Goal: Navigation & Orientation: Find specific page/section

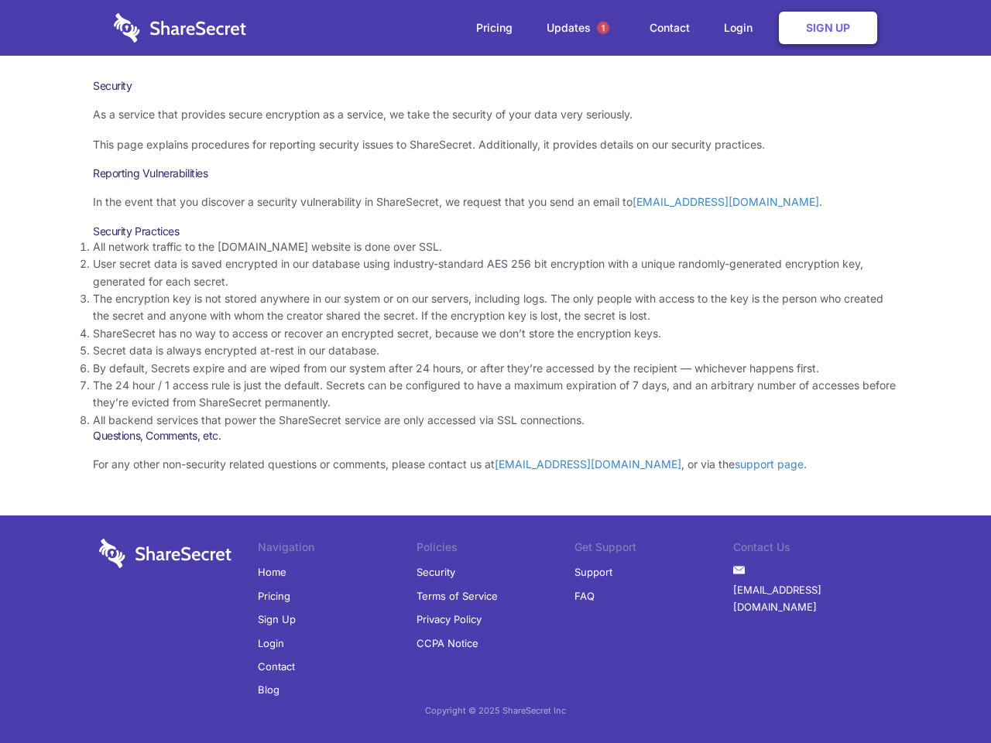
click at [496, 372] on li "By default, Secrets expire and are wiped from our system after 24 hours, or aft…" at bounding box center [495, 368] width 805 height 17
click at [603, 28] on span "1" at bounding box center [603, 28] width 12 height 12
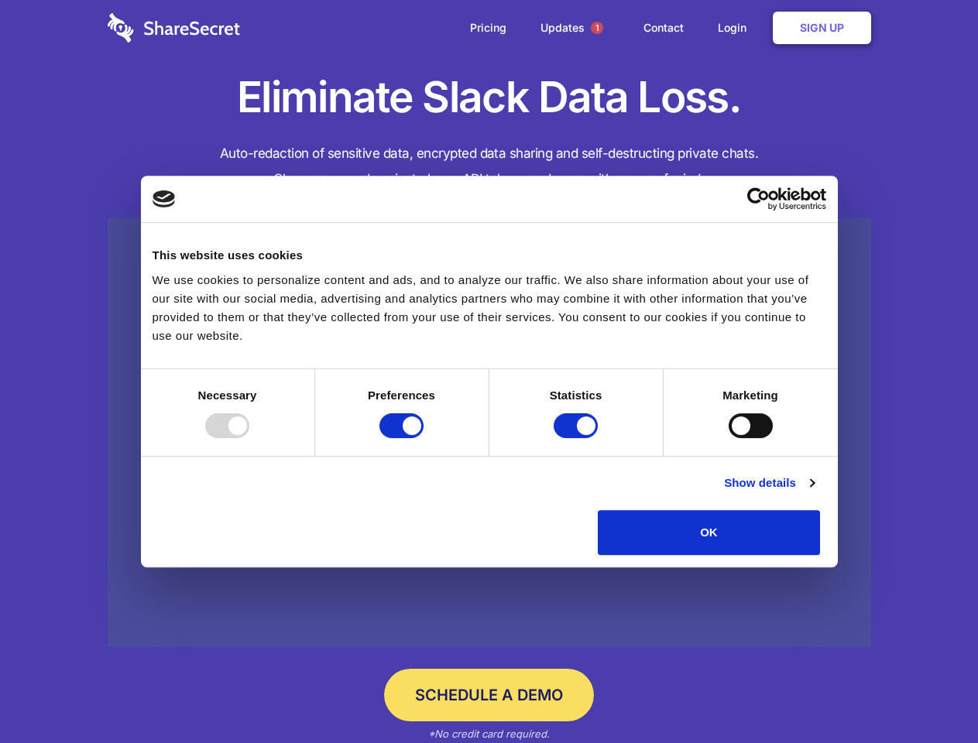
click at [249, 438] on div at bounding box center [227, 425] width 44 height 25
click at [424, 438] on input "Preferences" at bounding box center [401, 425] width 44 height 25
checkbox input "false"
click at [578, 438] on input "Statistics" at bounding box center [576, 425] width 44 height 25
checkbox input "false"
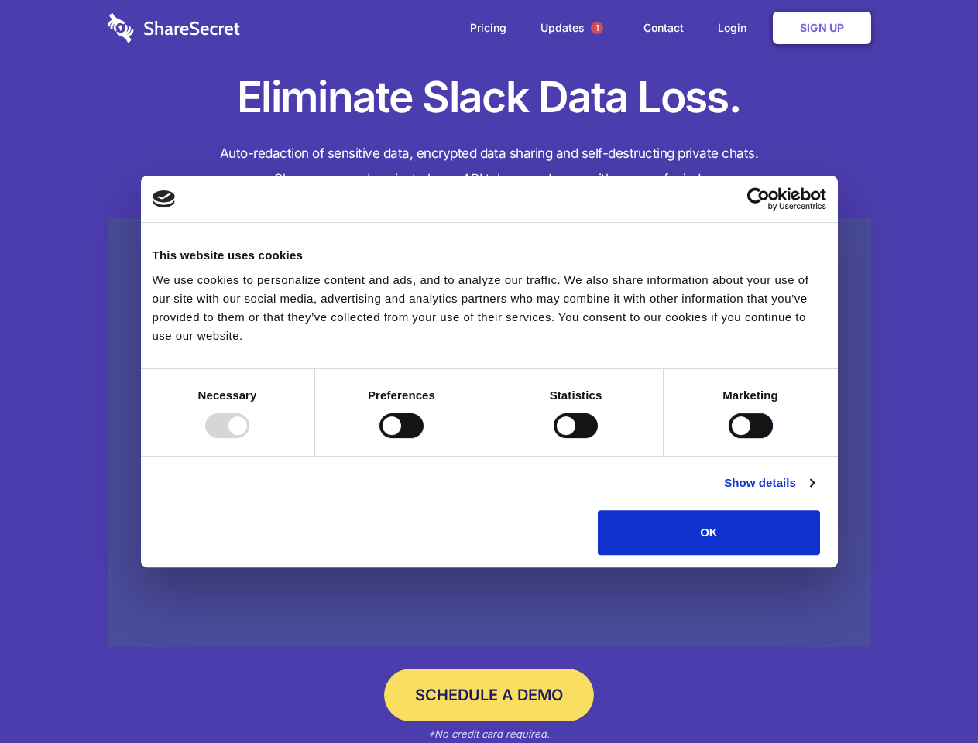
click at [729, 438] on input "Marketing" at bounding box center [751, 425] width 44 height 25
checkbox input "true"
click at [814, 492] on link "Show details" at bounding box center [769, 483] width 90 height 19
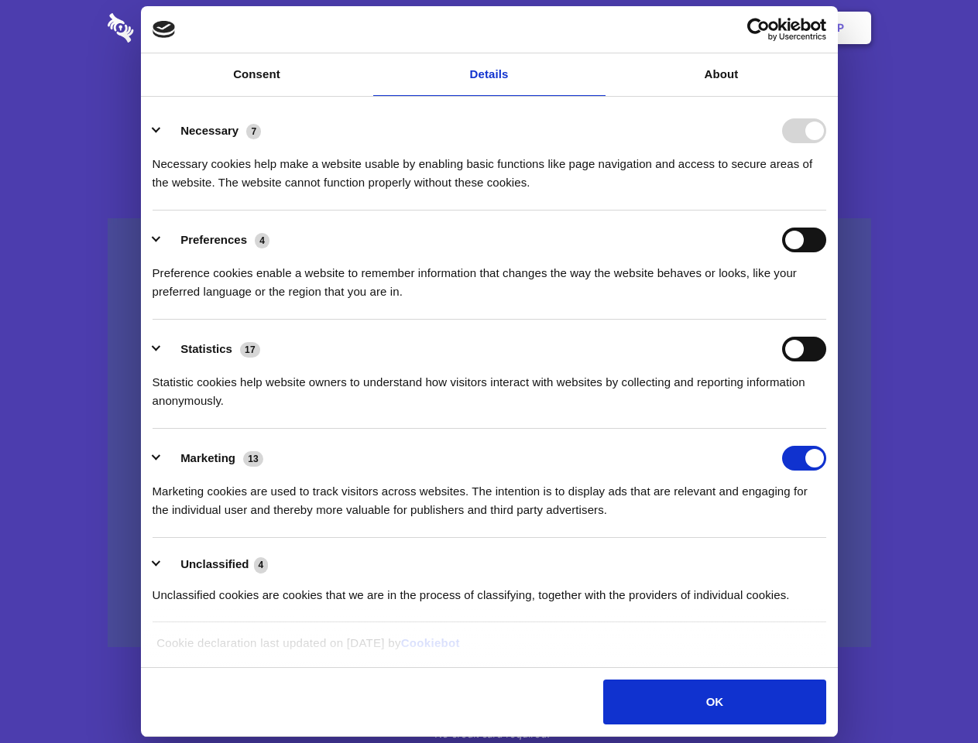
click at [826, 301] on div "Preferences 4 Preference cookies enable a website to remember information that …" at bounding box center [490, 265] width 674 height 74
click at [596, 28] on span "1" at bounding box center [597, 28] width 12 height 12
